Goal: Information Seeking & Learning: Check status

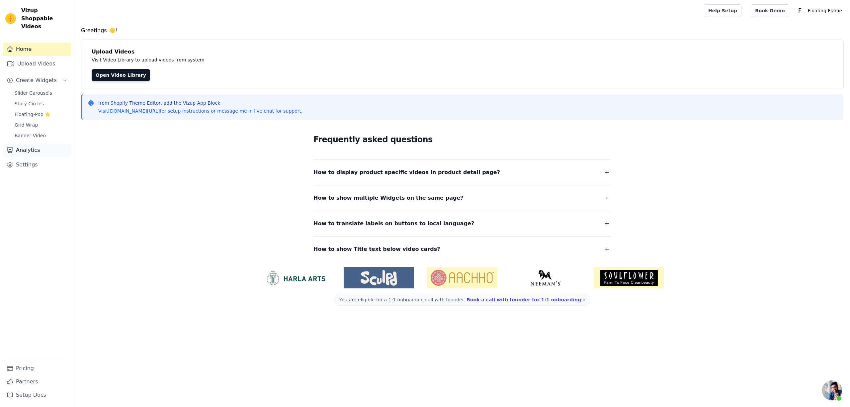
scroll to position [547, 0]
click at [19, 143] on link "Analytics" at bounding box center [37, 149] width 69 height 13
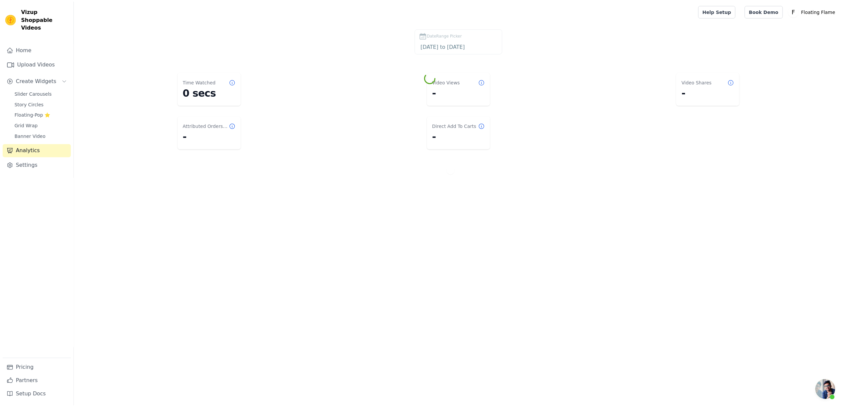
scroll to position [547, 0]
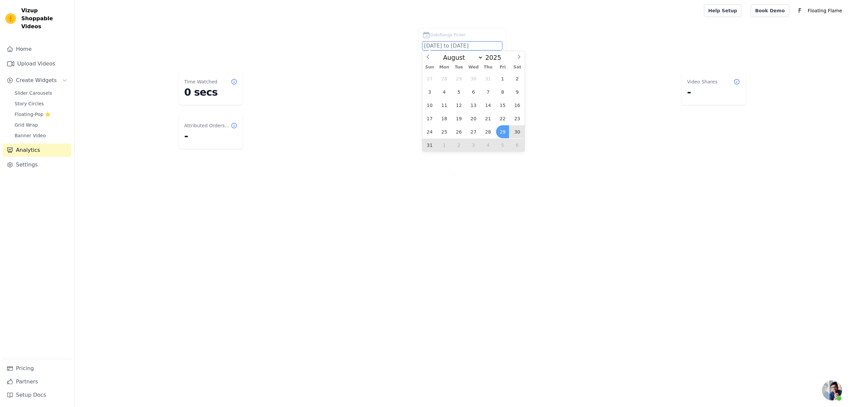
click at [467, 45] on body "Vizup Shoppable Videos Home Upload Videos Create Widgets Slider Carousels Story…" at bounding box center [425, 97] width 850 height 194
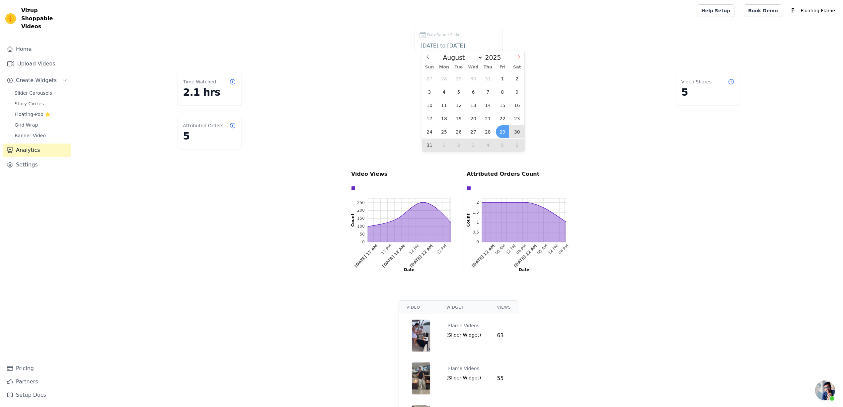
click at [518, 57] on icon at bounding box center [519, 56] width 5 height 5
select select "8"
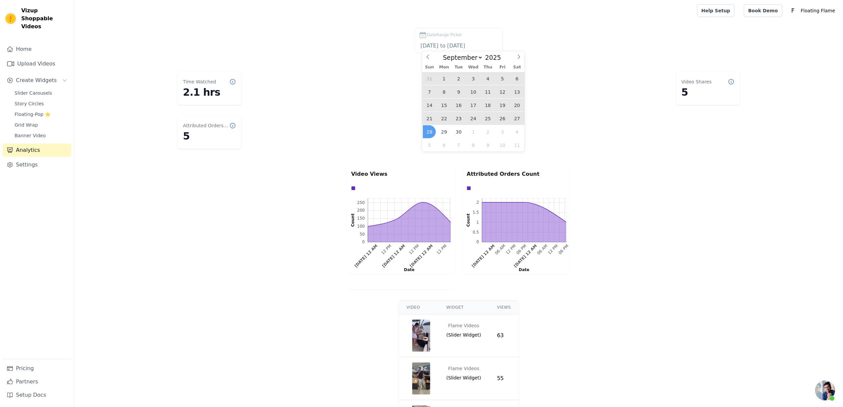
click at [519, 120] on span "27" at bounding box center [517, 118] width 13 height 13
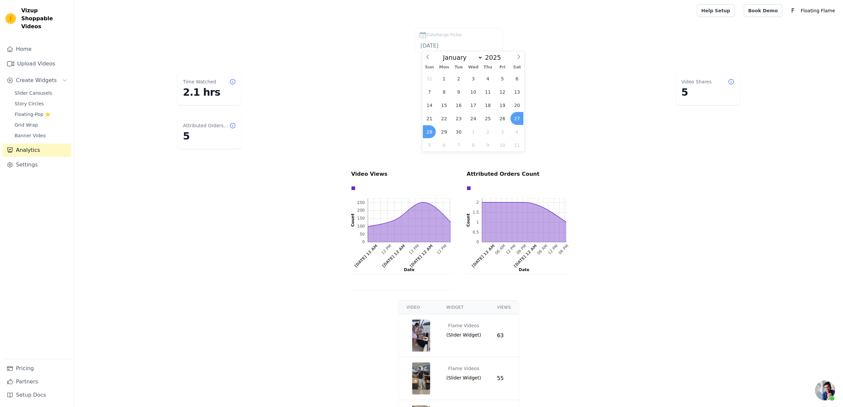
click at [428, 131] on span "28" at bounding box center [429, 131] width 13 height 13
type input "[DATE] to [DATE]"
